Goal: Information Seeking & Learning: Learn about a topic

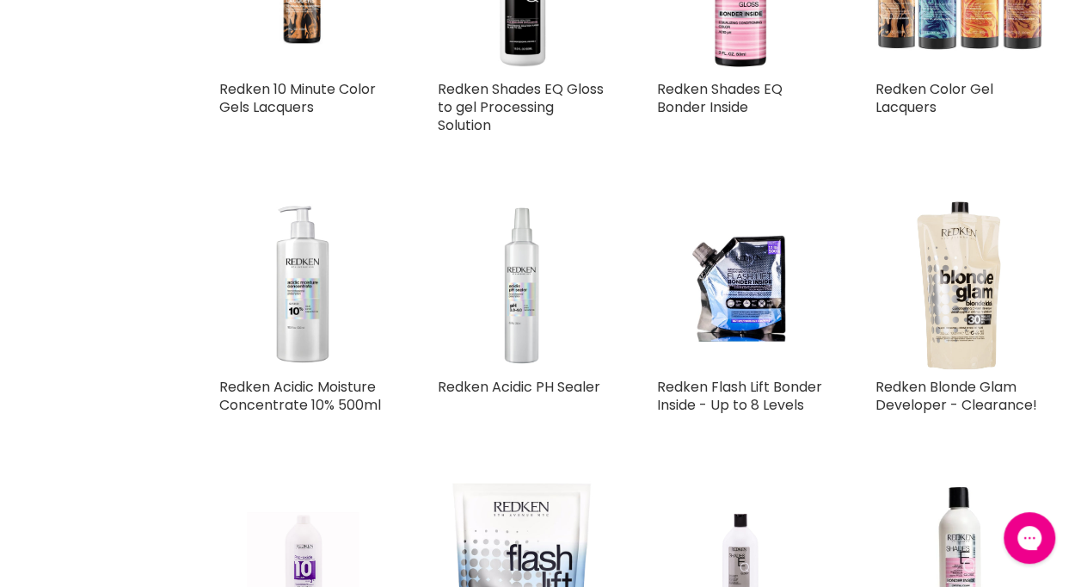
scroll to position [1118, 0]
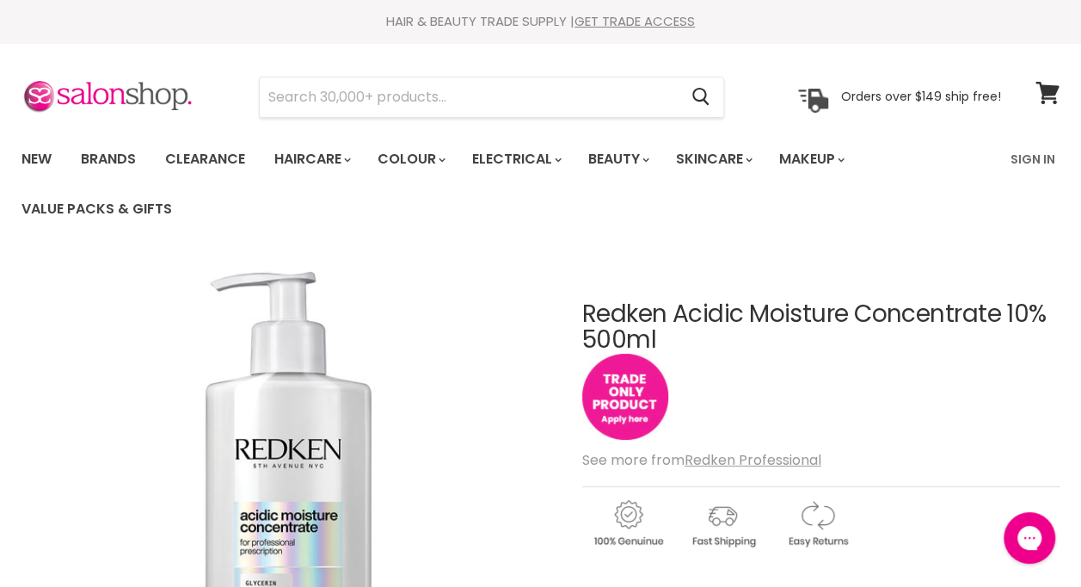
click at [607, 385] on img "Main content" at bounding box center [625, 397] width 86 height 86
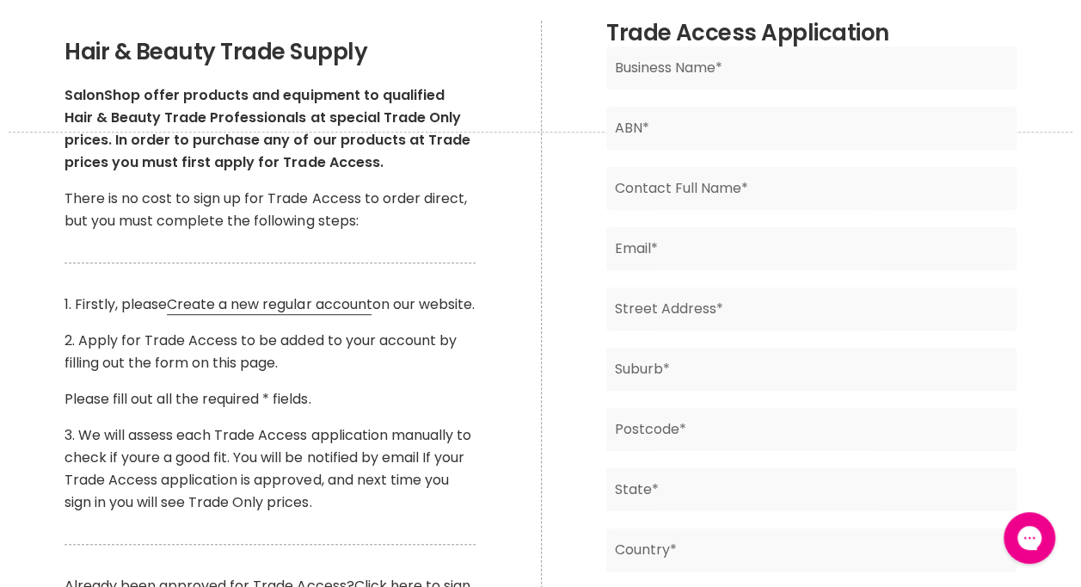
scroll to position [258, 0]
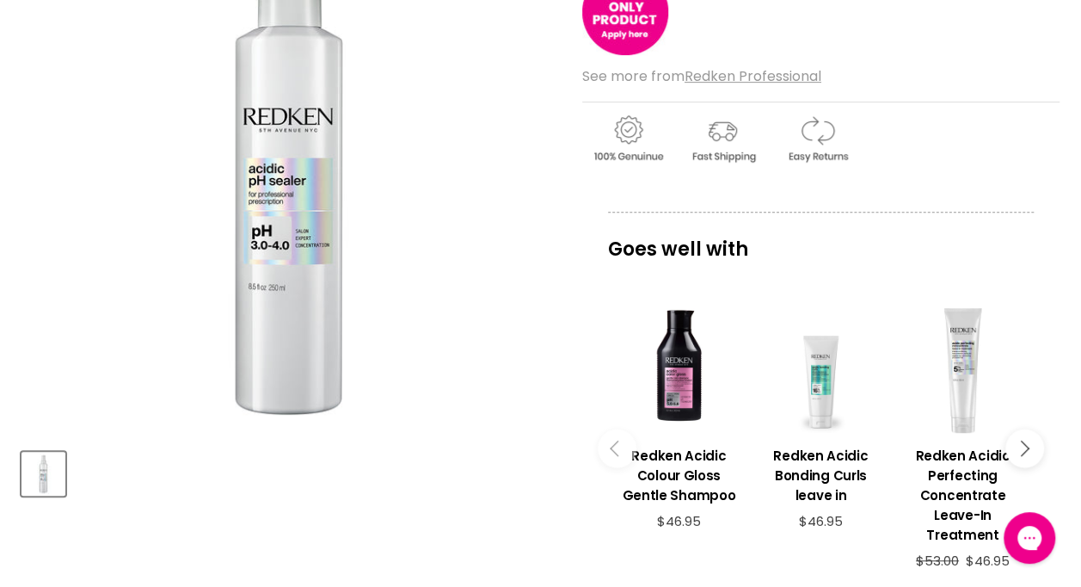
scroll to position [258, 0]
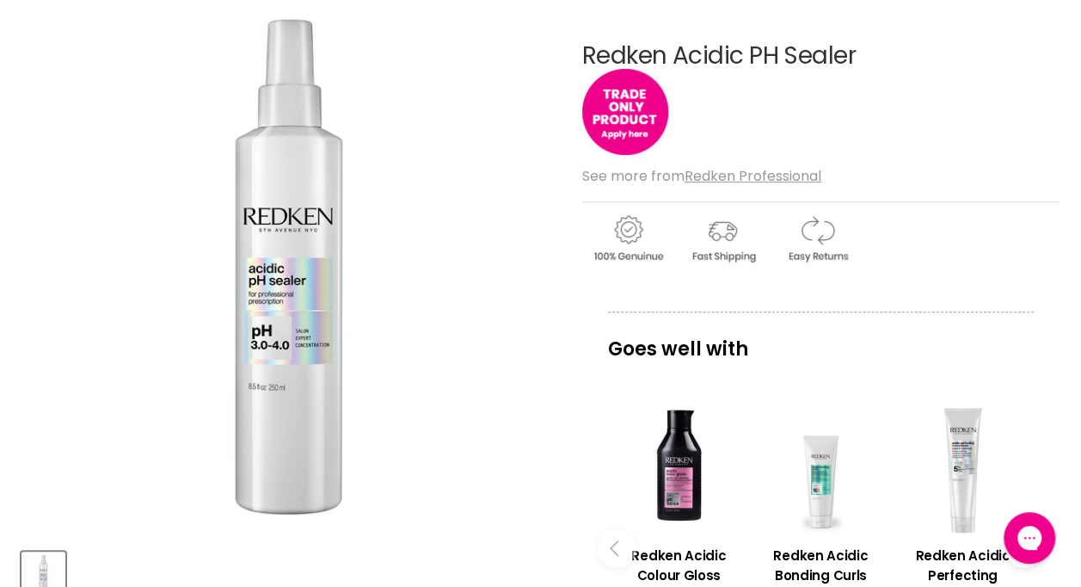
drag, startPoint x: 872, startPoint y: 54, endPoint x: 586, endPoint y: 54, distance: 286.4
click at [586, 54] on h1 "Redken Acidic PH Sealer" at bounding box center [820, 56] width 477 height 27
copy h1 "Redken Acidic PH Sealer"
